Goal: Transaction & Acquisition: Purchase product/service

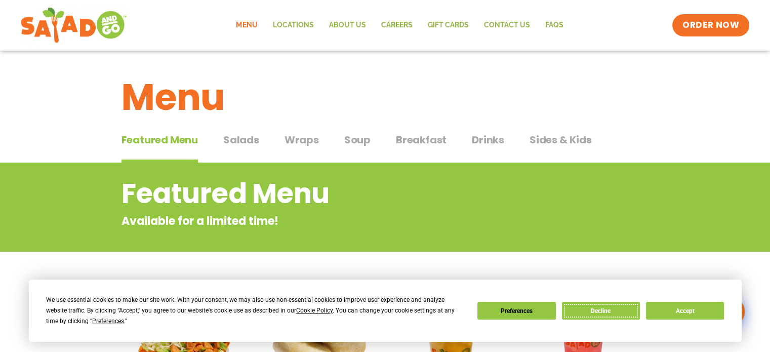
click at [596, 317] on button "Decline" at bounding box center [601, 311] width 78 height 18
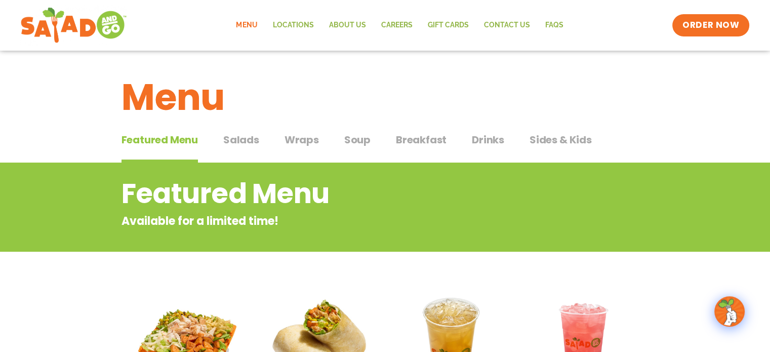
click at [419, 131] on div "Featured Menu Featured Menu Salads Salads Wraps Wraps Soup Soup Breakfast Break…" at bounding box center [384, 146] width 527 height 34
click at [417, 139] on span "Breakfast" at bounding box center [421, 139] width 51 height 15
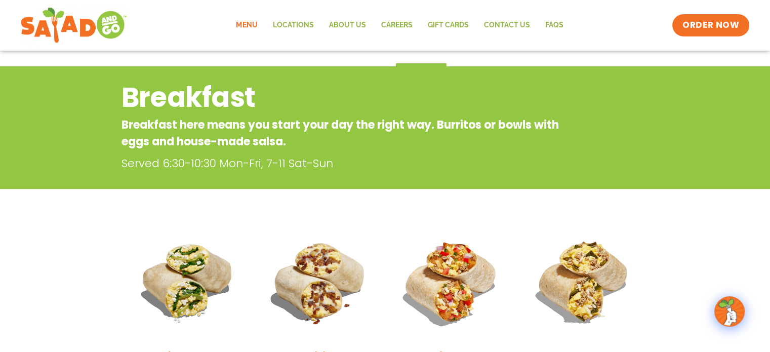
scroll to position [6, 0]
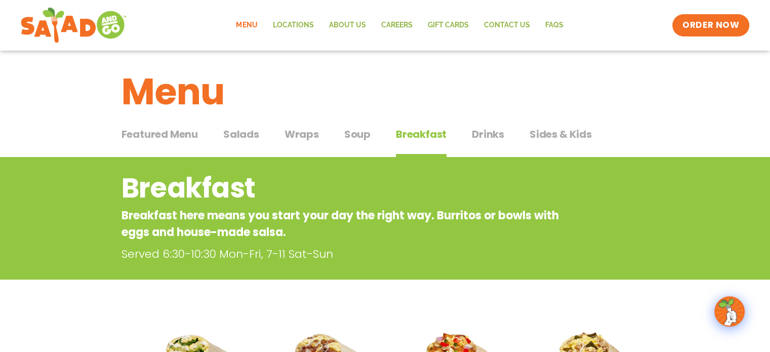
click at [251, 133] on span "Salads" at bounding box center [241, 133] width 36 height 15
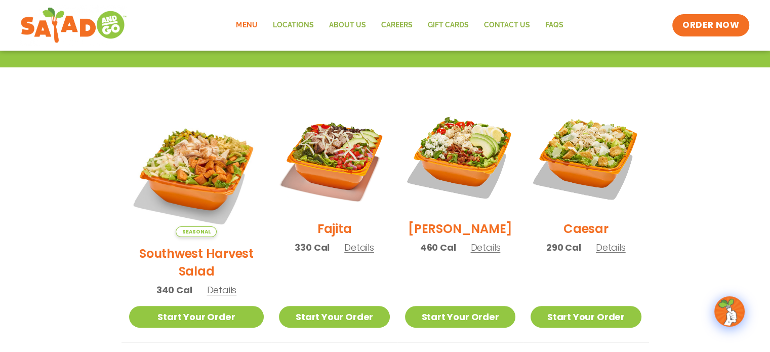
scroll to position [237, 0]
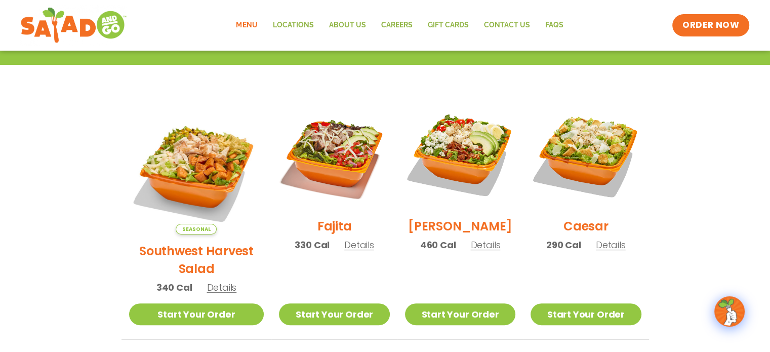
click at [470, 250] on span "Details" at bounding box center [485, 244] width 30 height 13
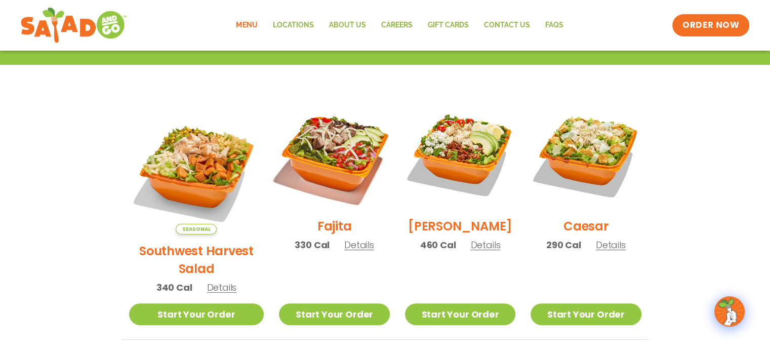
click at [314, 153] on img at bounding box center [334, 155] width 130 height 130
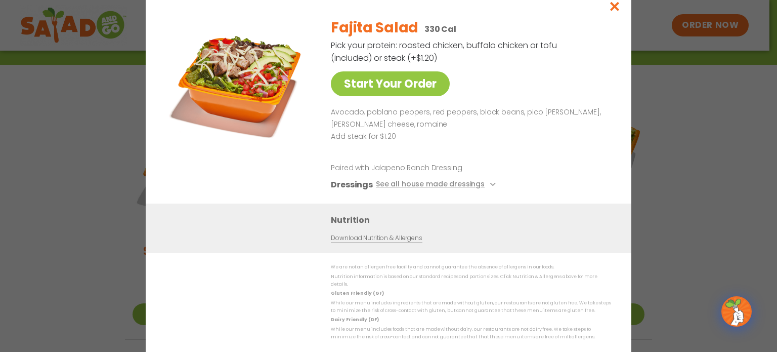
click at [83, 161] on div "Start Your Order Fajita Salad 330 Cal Pick your protein: roasted chicken, buffa…" at bounding box center [388, 176] width 777 height 352
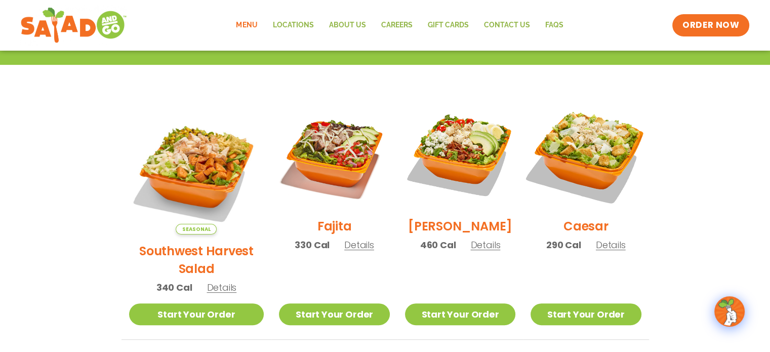
click at [599, 169] on img at bounding box center [586, 155] width 130 height 130
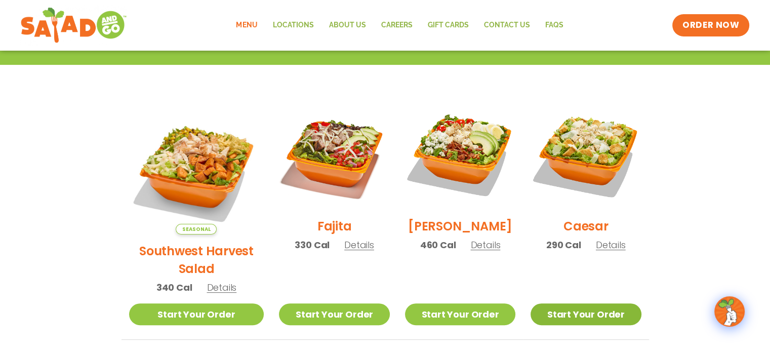
click at [600, 303] on link "Start Your Order" at bounding box center [585, 314] width 110 height 22
